Goal: Register for event/course

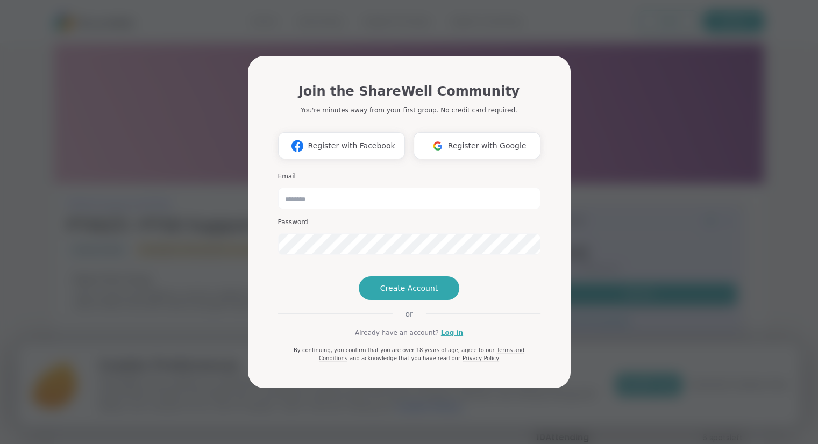
click at [646, 222] on div "Join the ShareWell Community You're minutes away from your first group. No cred…" at bounding box center [408, 222] width 805 height 444
click at [382, 188] on input "email" at bounding box center [409, 199] width 262 height 22
type input "**********"
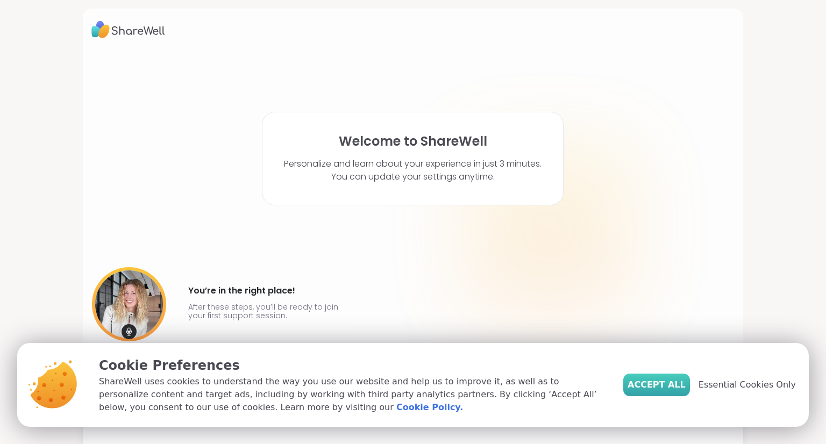
click at [664, 386] on span "Accept All" at bounding box center [656, 385] width 58 height 13
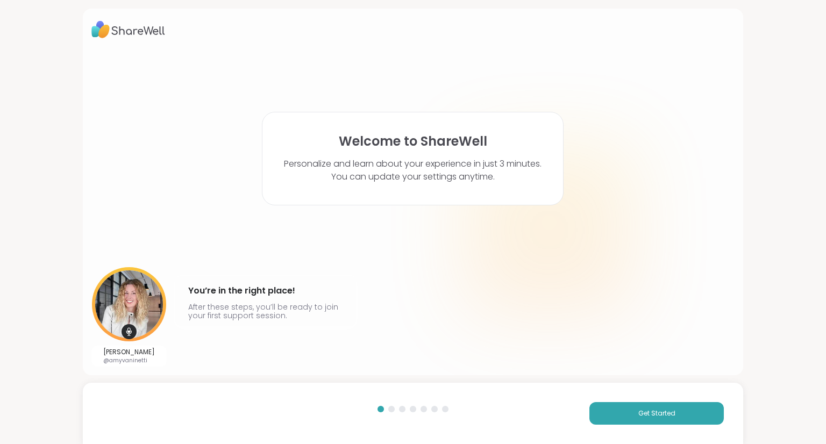
click at [405, 282] on div "Amy Vaninetti @amyvaninetti You’re in the right place! After these steps, you’l…" at bounding box center [413, 316] width 644 height 99
click at [651, 413] on span "Get Started" at bounding box center [656, 414] width 37 height 10
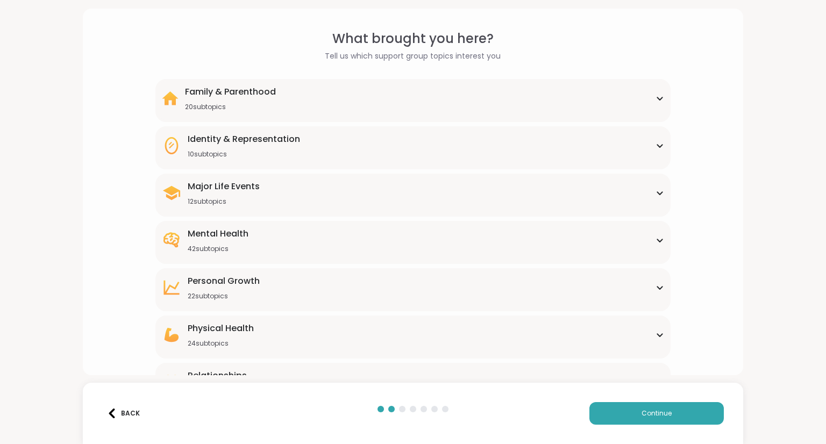
scroll to position [6, 0]
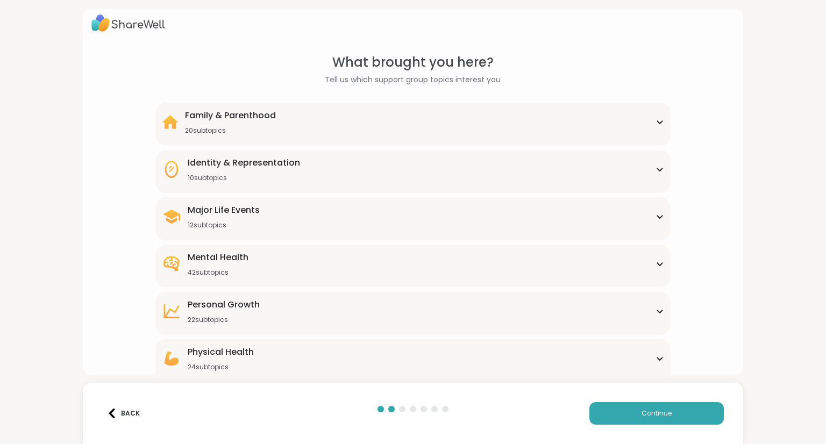
click at [282, 217] on div "Major Life Events 12 subtopics" at bounding box center [413, 217] width 502 height 26
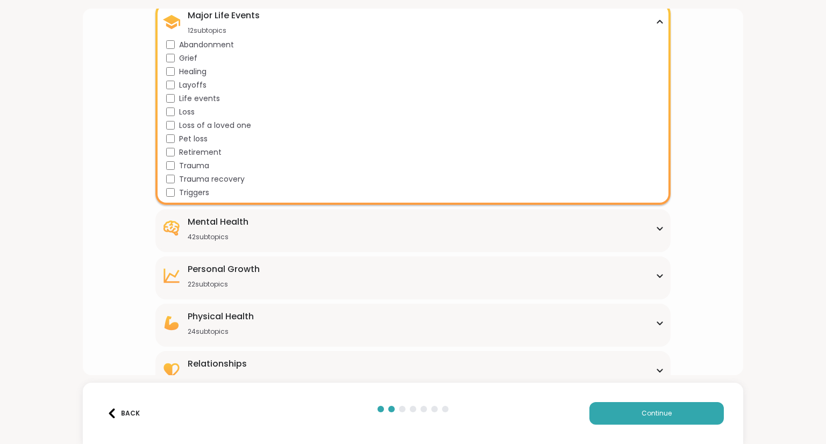
scroll to position [219, 0]
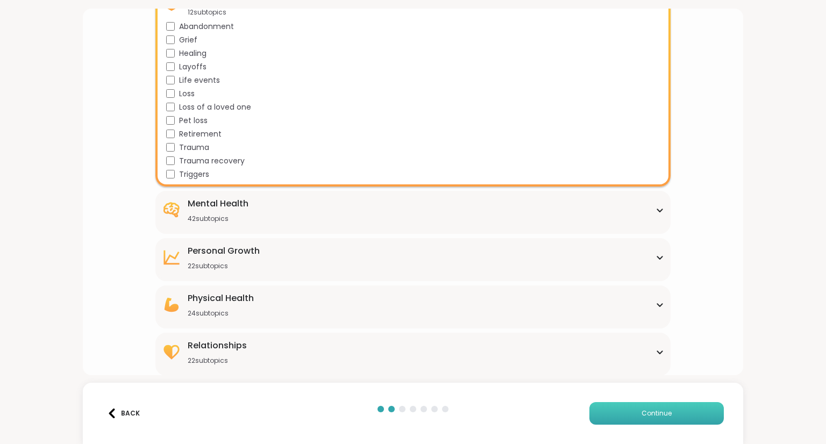
click at [662, 415] on span "Continue" at bounding box center [656, 414] width 30 height 10
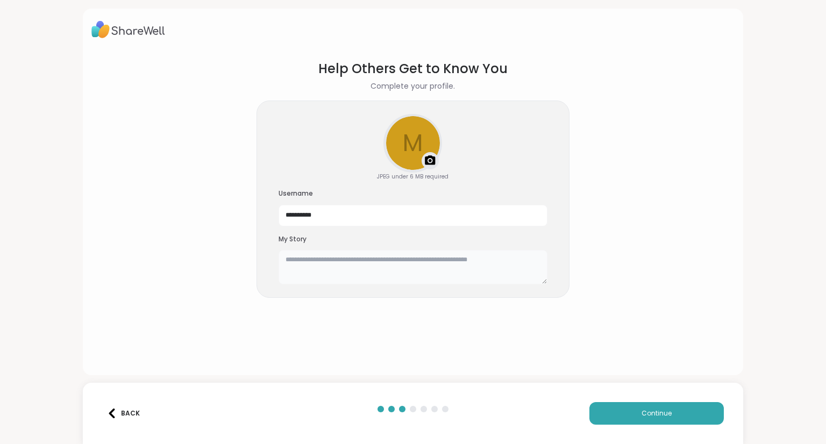
click at [320, 262] on textarea at bounding box center [413, 267] width 269 height 34
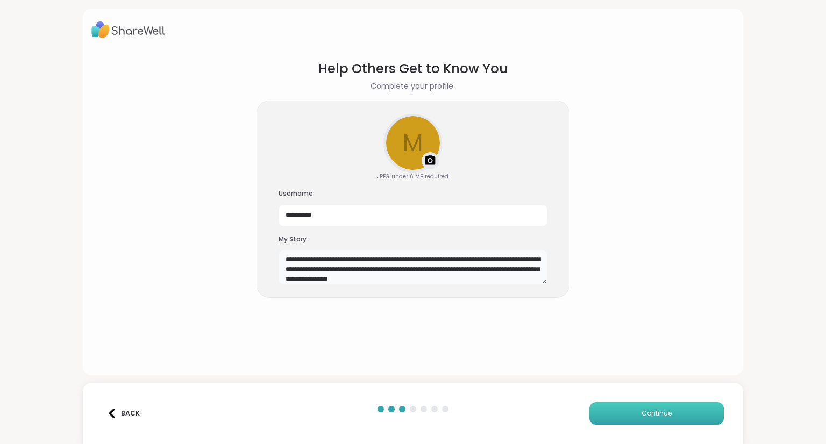
type textarea "**********"
click at [641, 411] on span "Continue" at bounding box center [656, 414] width 30 height 10
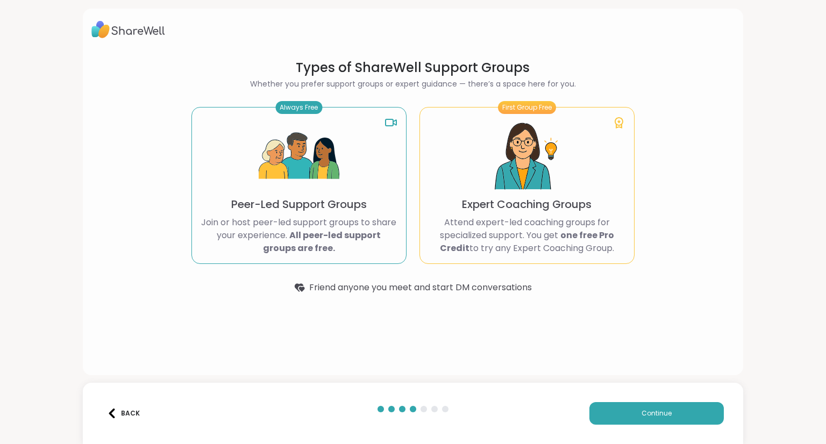
click at [498, 220] on p "Attend expert-led coaching groups for specialized support. You get one free Pro…" at bounding box center [527, 235] width 197 height 39
click at [514, 247] on p "Attend expert-led coaching groups for specialized support. You get one free Pro…" at bounding box center [527, 235] width 197 height 39
click at [518, 108] on div "First Group Free" at bounding box center [527, 107] width 58 height 13
click at [633, 411] on button "Continue" at bounding box center [656, 413] width 134 height 23
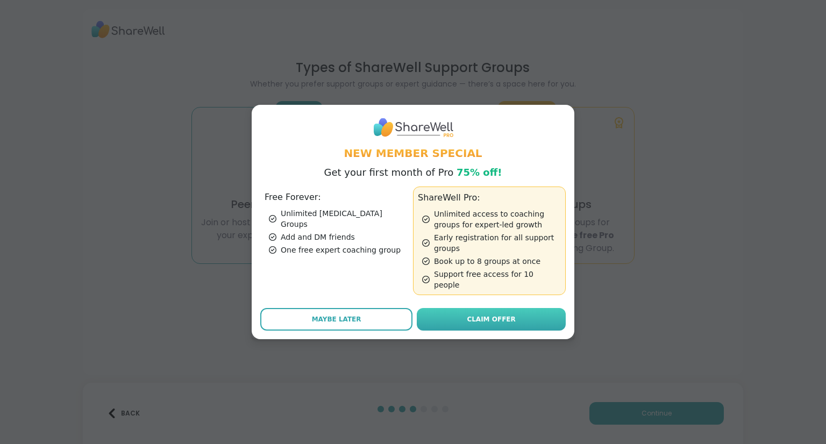
click at [467, 316] on span "Claim Offer" at bounding box center [491, 320] width 48 height 10
